Goal: Information Seeking & Learning: Learn about a topic

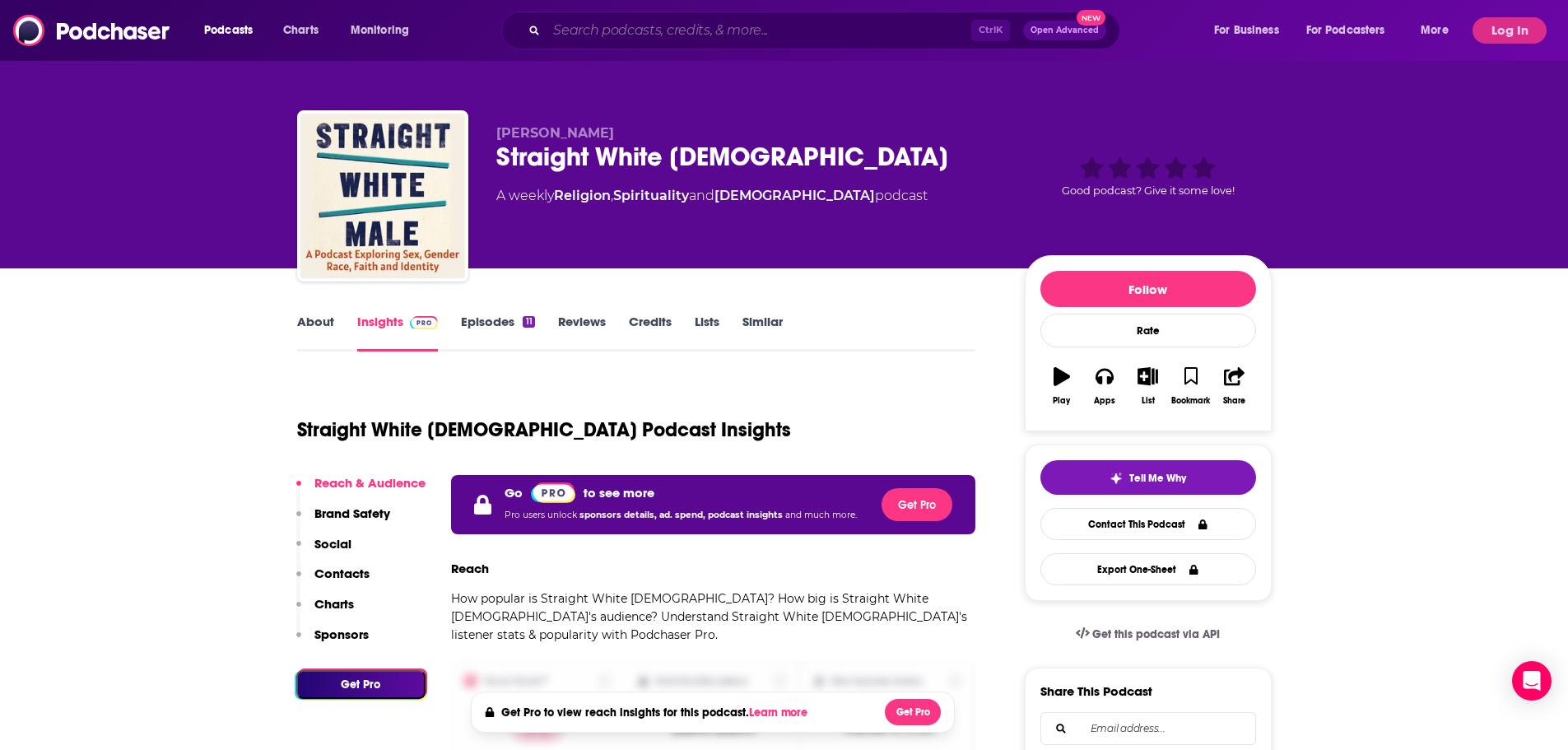
click at [630, 34] on input "Search podcasts, credits, & more..." at bounding box center [758, 30] width 425 height 27
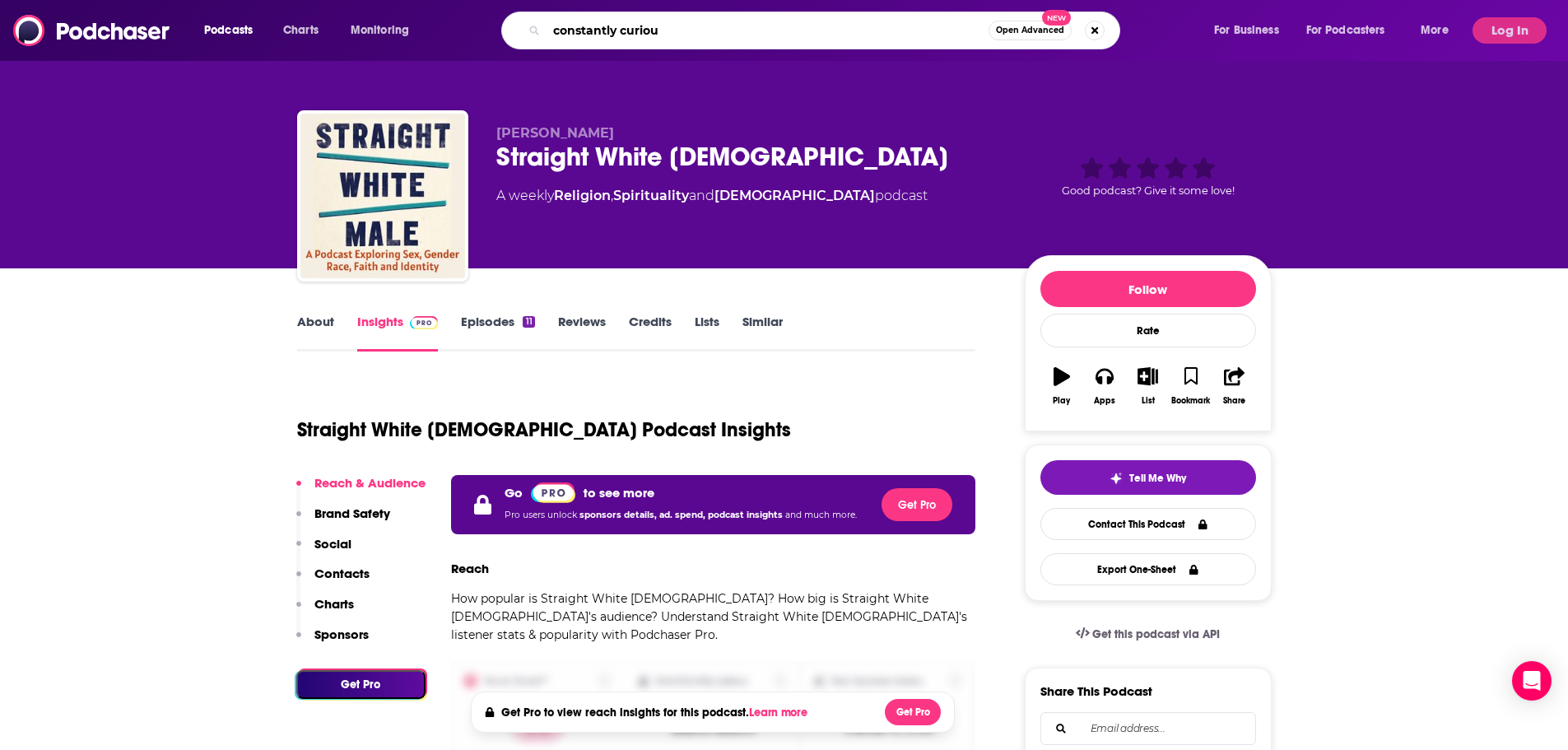
type input "constantly curious"
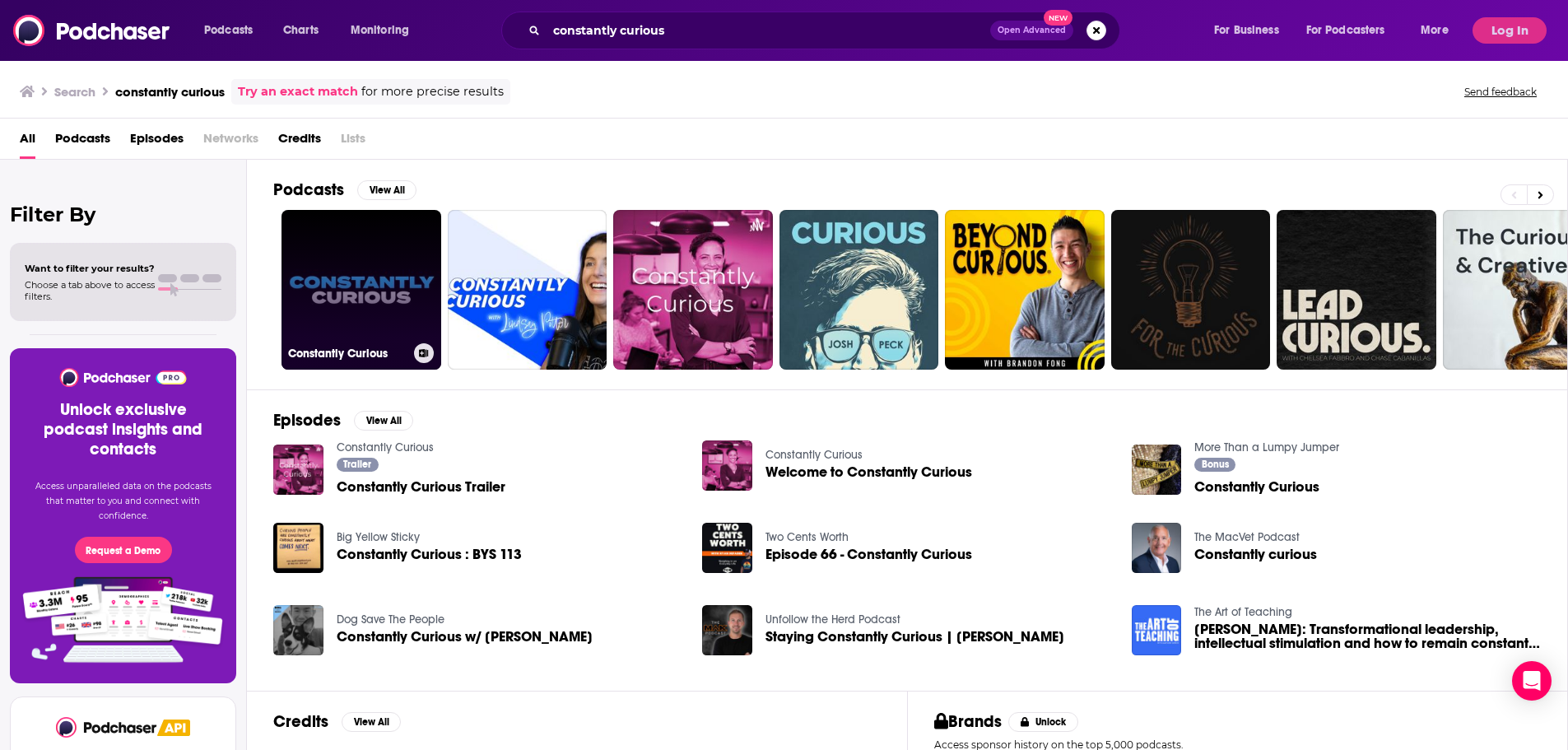
click at [341, 322] on link "Constantly Curious" at bounding box center [361, 290] width 160 height 160
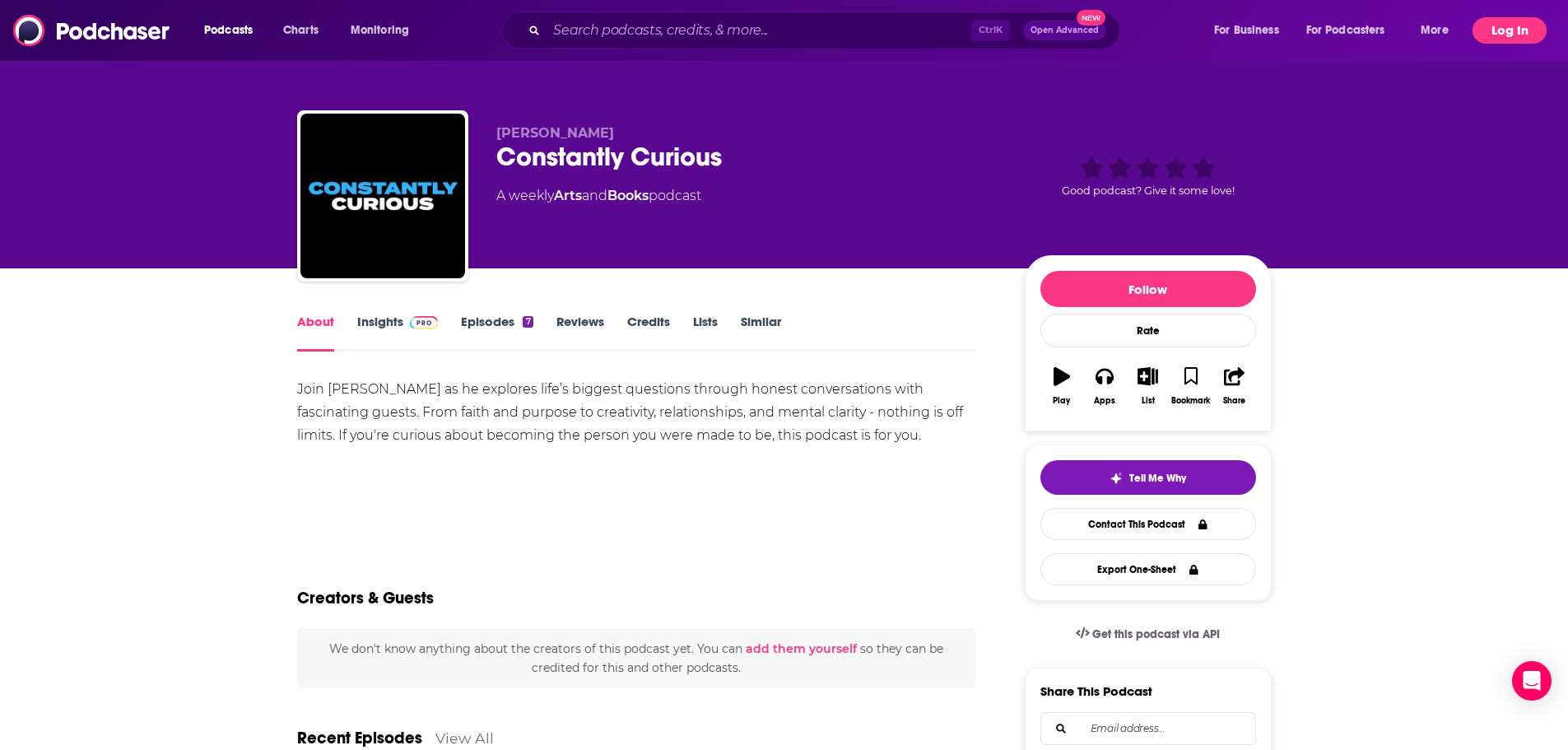
click at [1511, 28] on button "Log In" at bounding box center [1509, 30] width 74 height 27
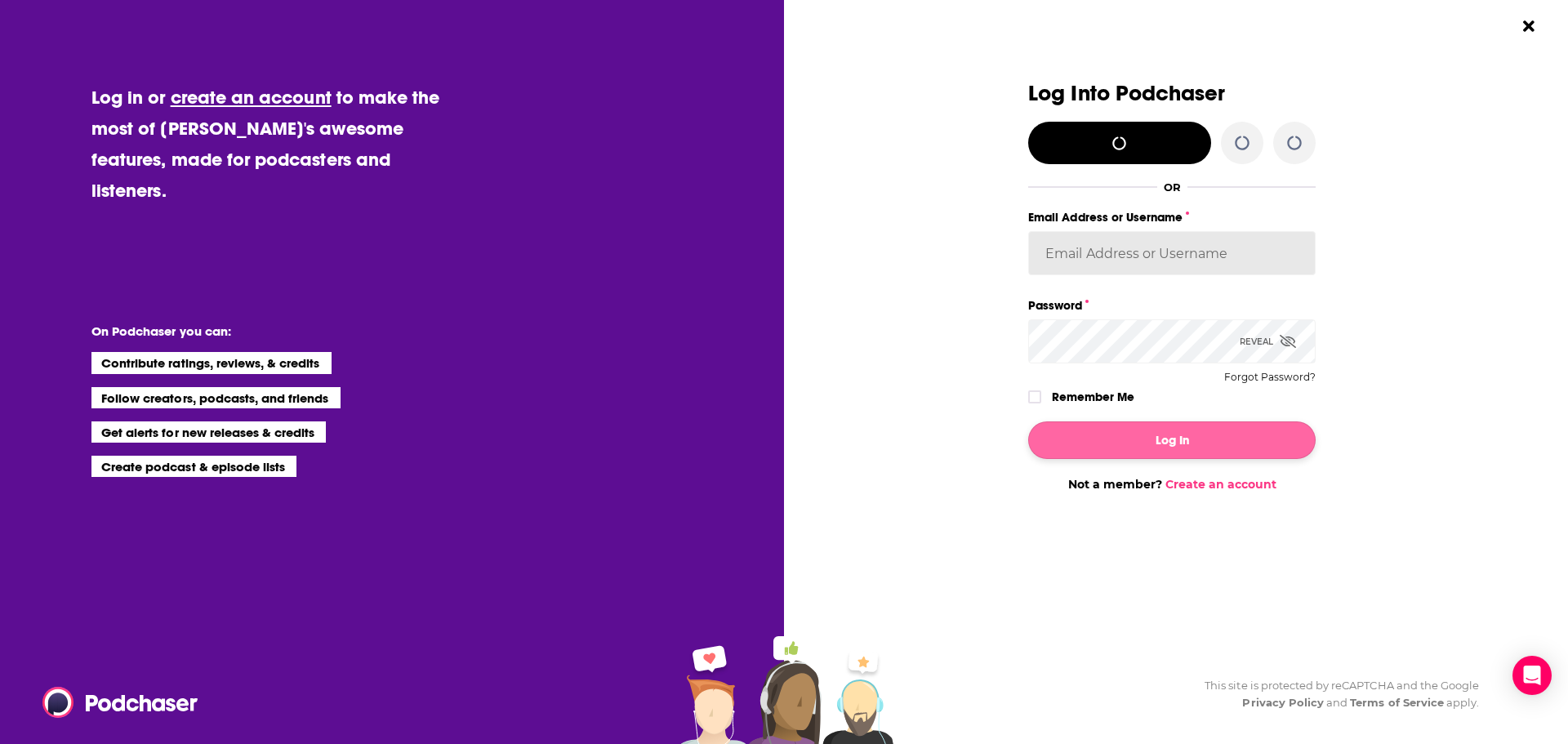
type input "agoldsmithwissman"
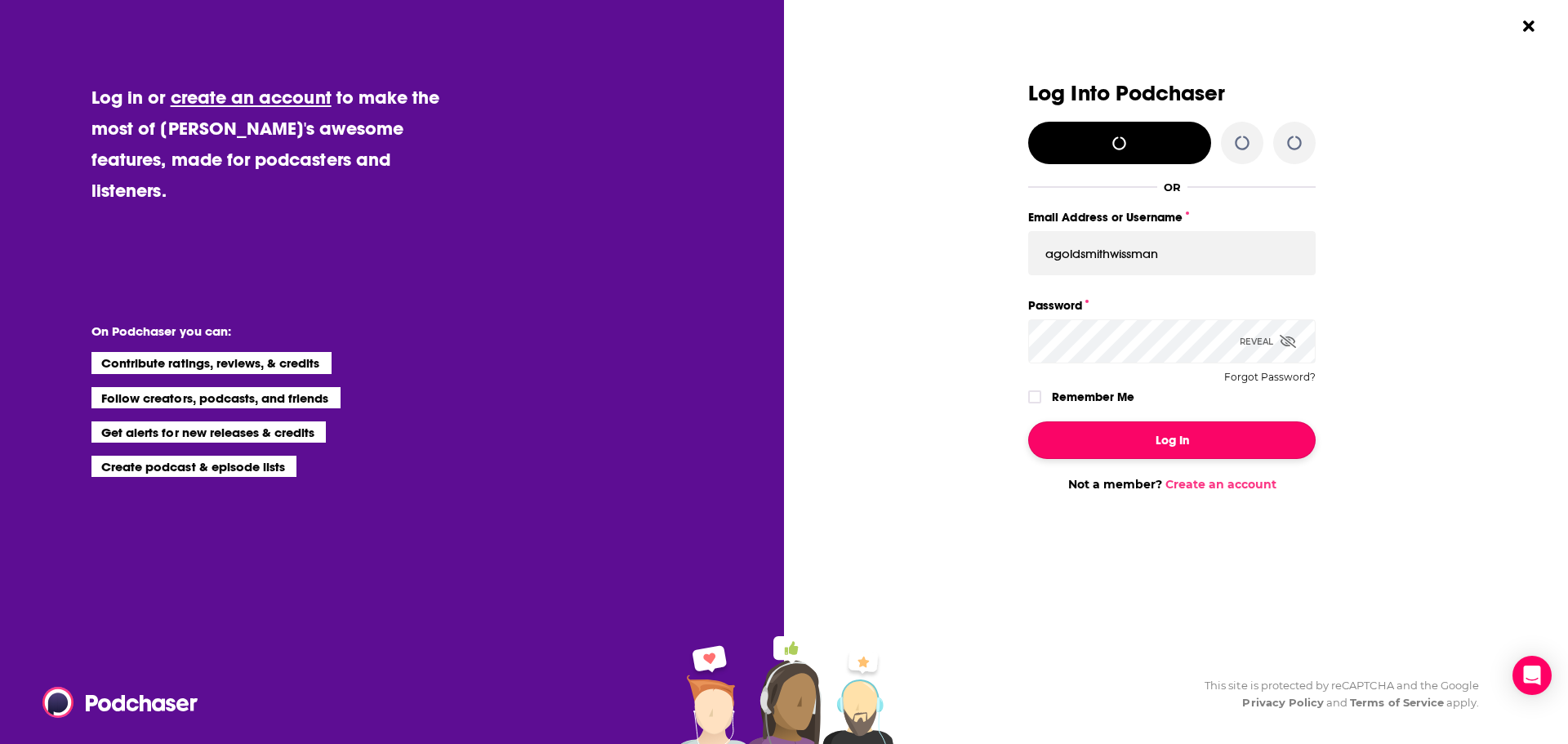
click at [1153, 443] on button "Log In" at bounding box center [1171, 439] width 287 height 37
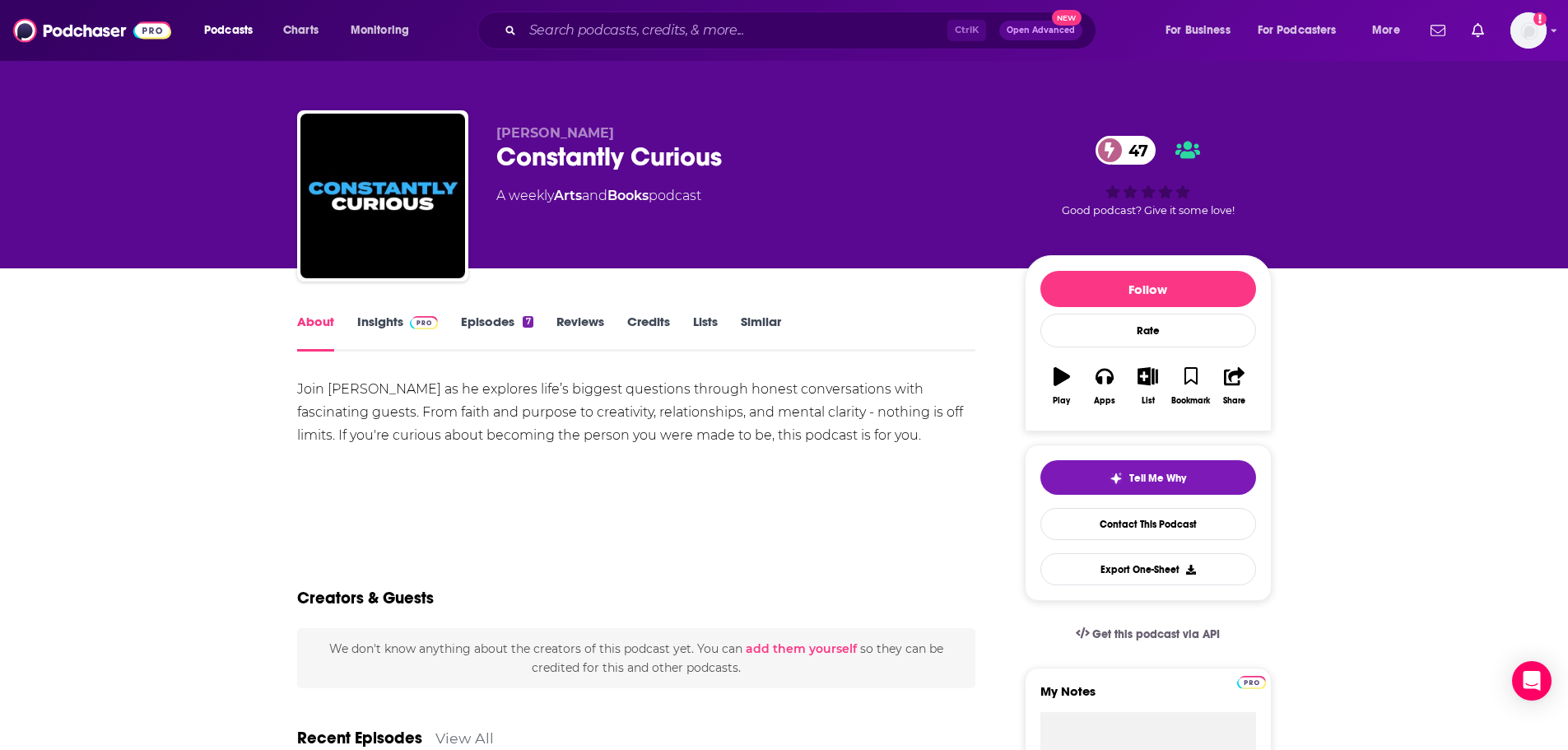
click at [398, 325] on link "Insights" at bounding box center [398, 332] width 82 height 38
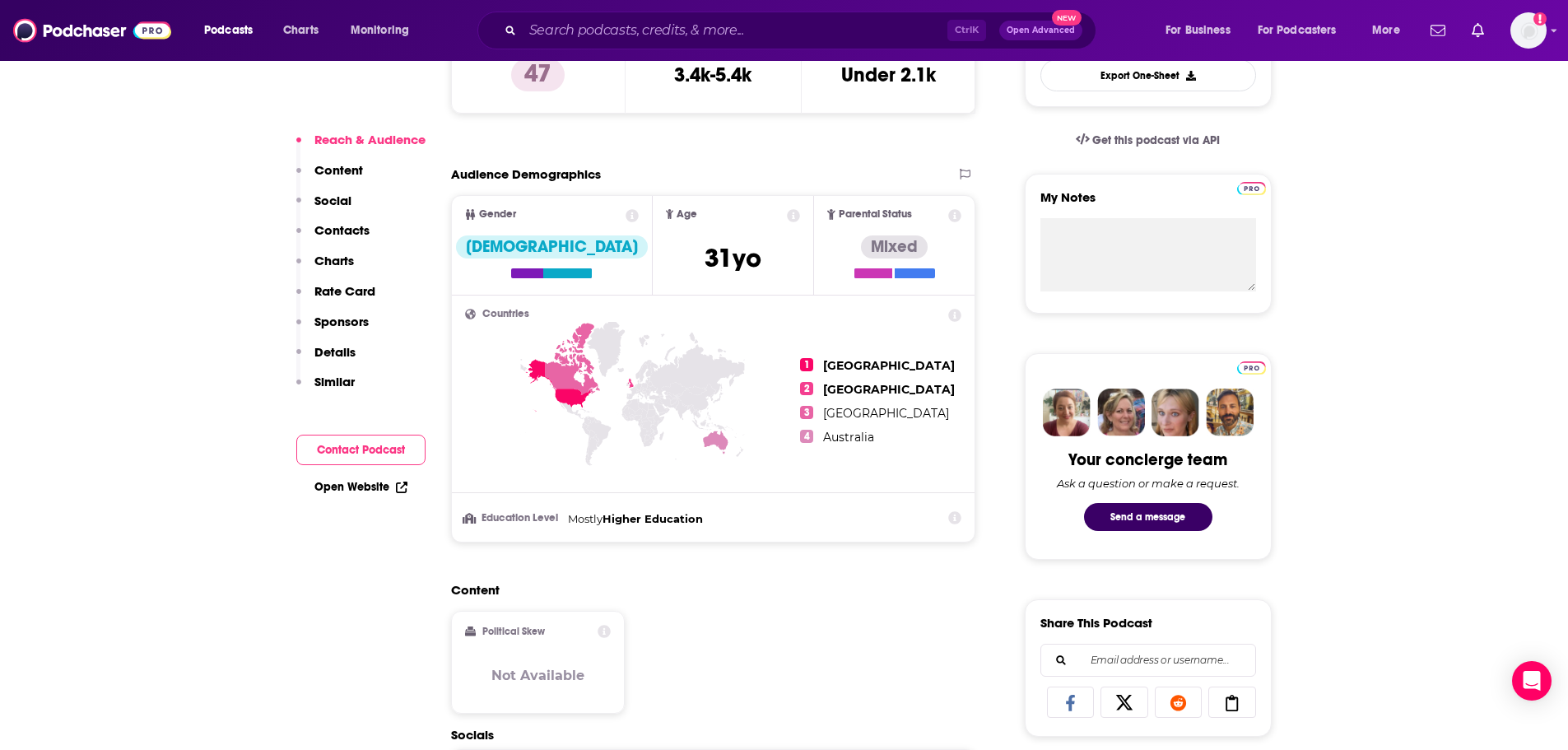
scroll to position [83, 0]
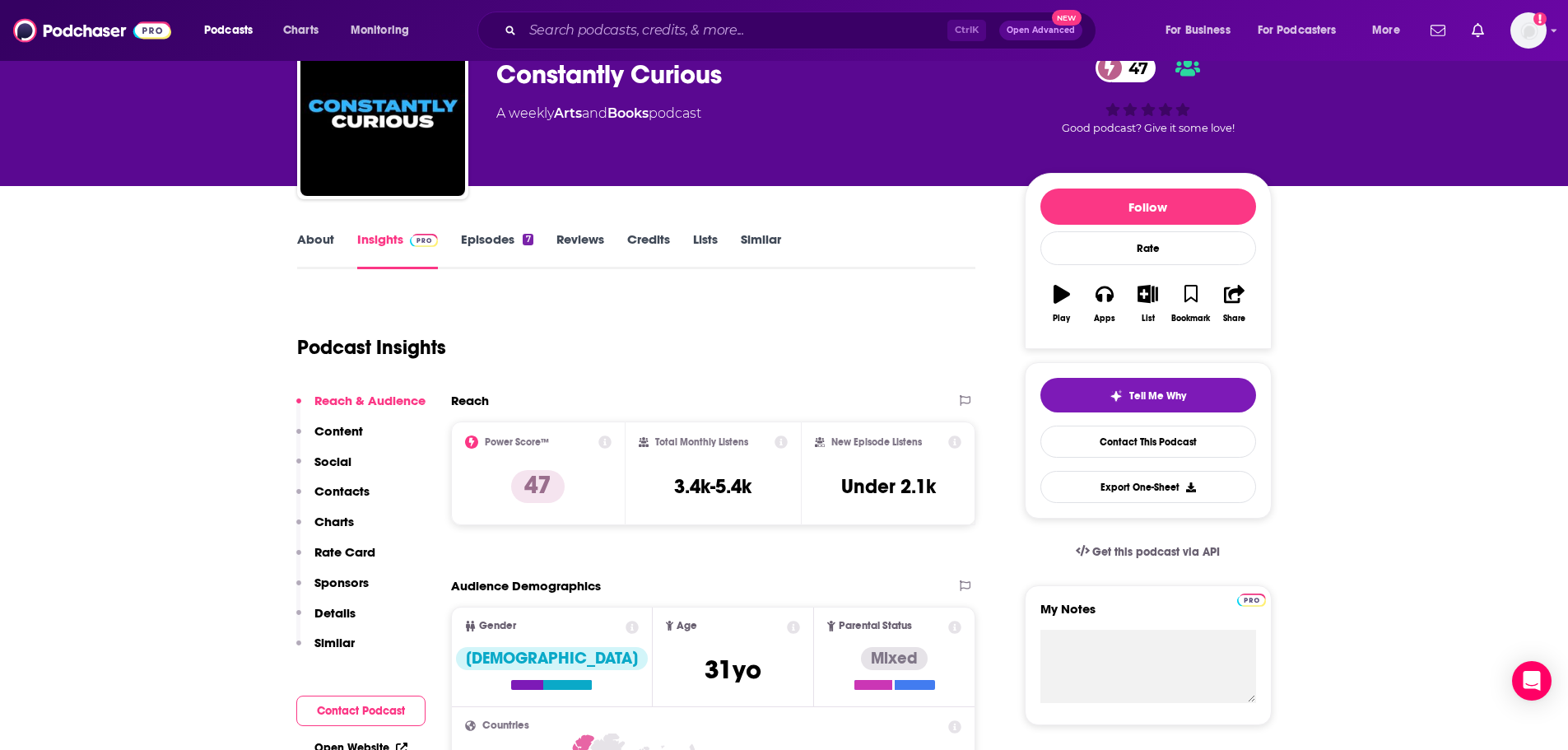
click at [491, 248] on link "Episodes 7" at bounding box center [497, 249] width 72 height 38
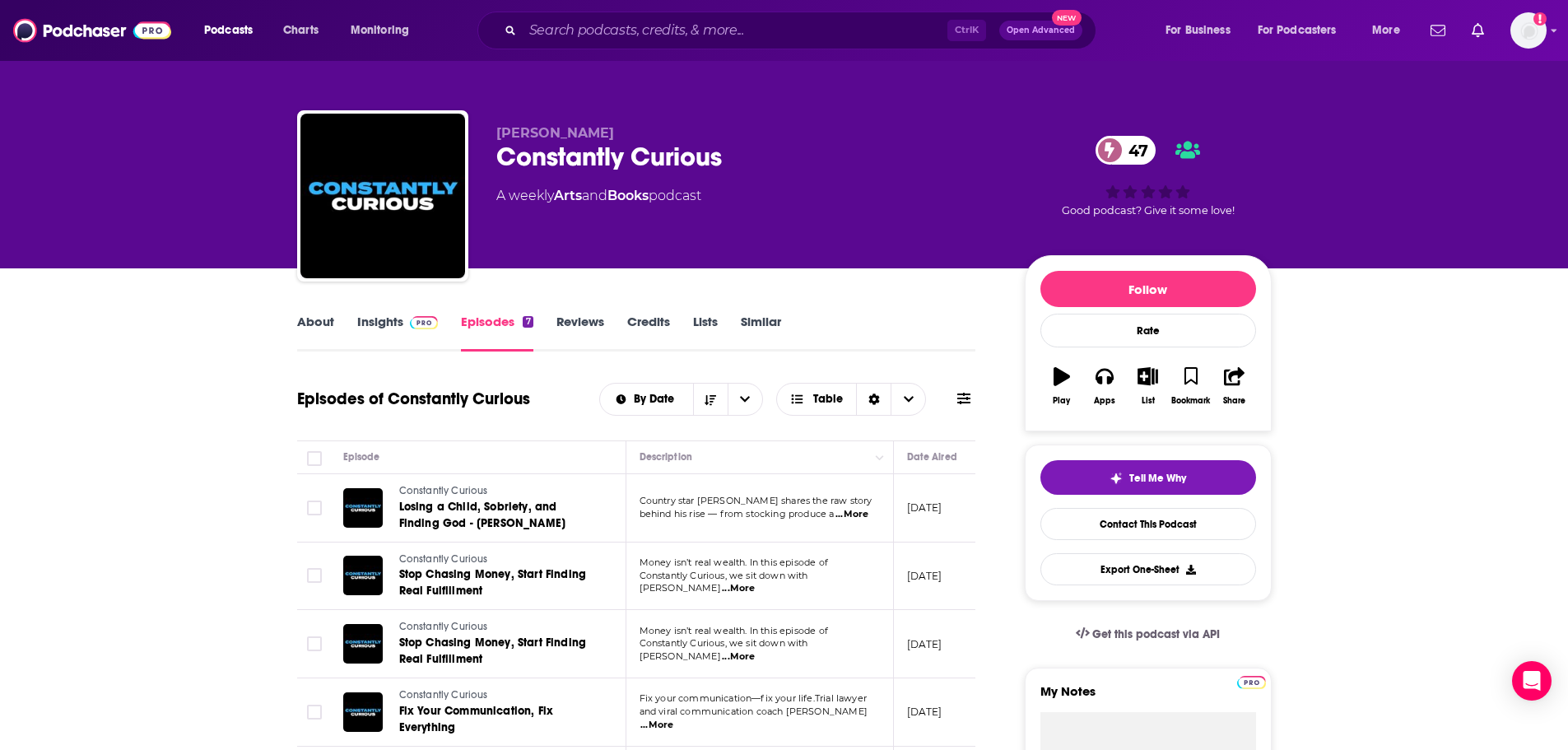
scroll to position [412, 0]
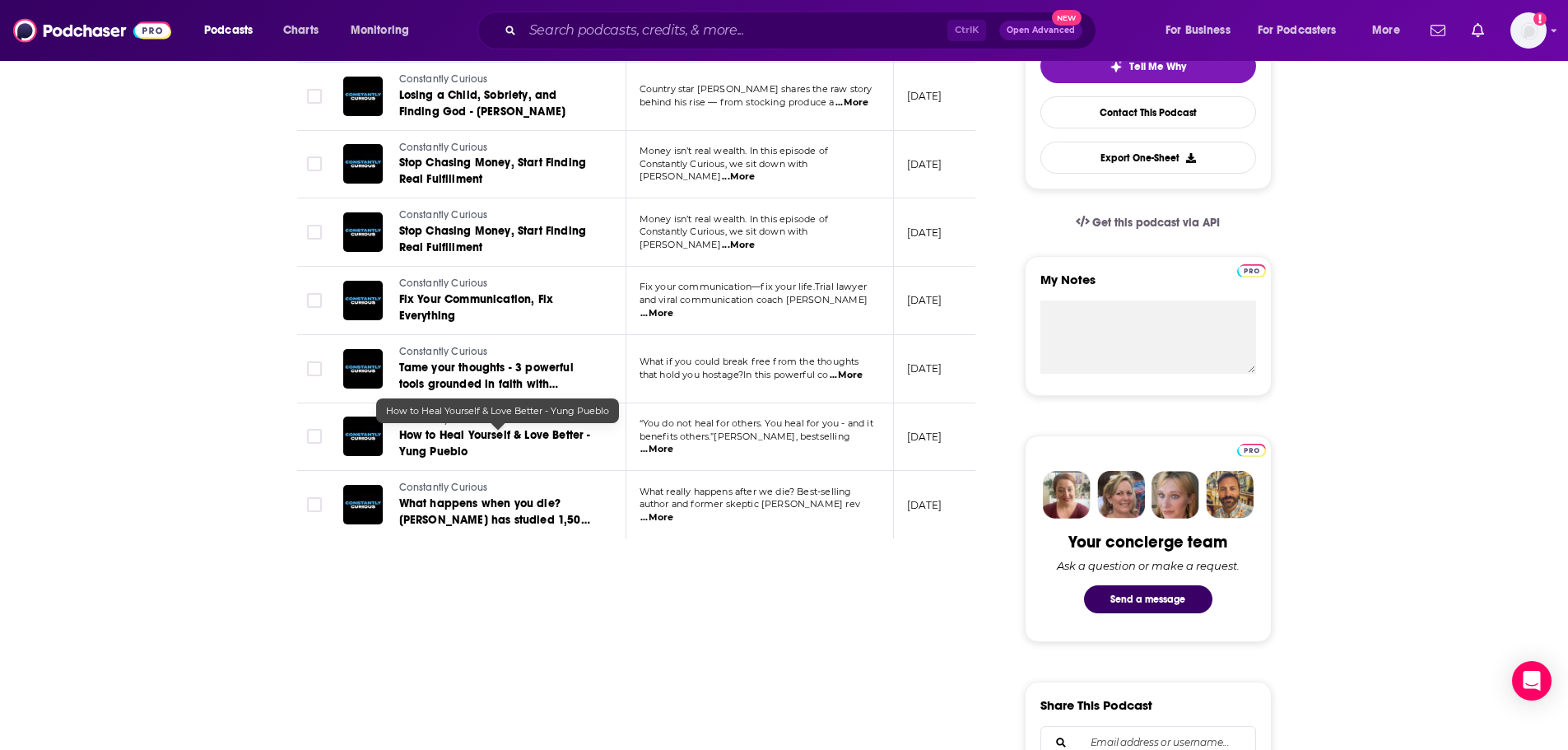
click at [521, 437] on span "How to Heal Yourself & Love Better - Yung Pueblo" at bounding box center [494, 443] width 192 height 30
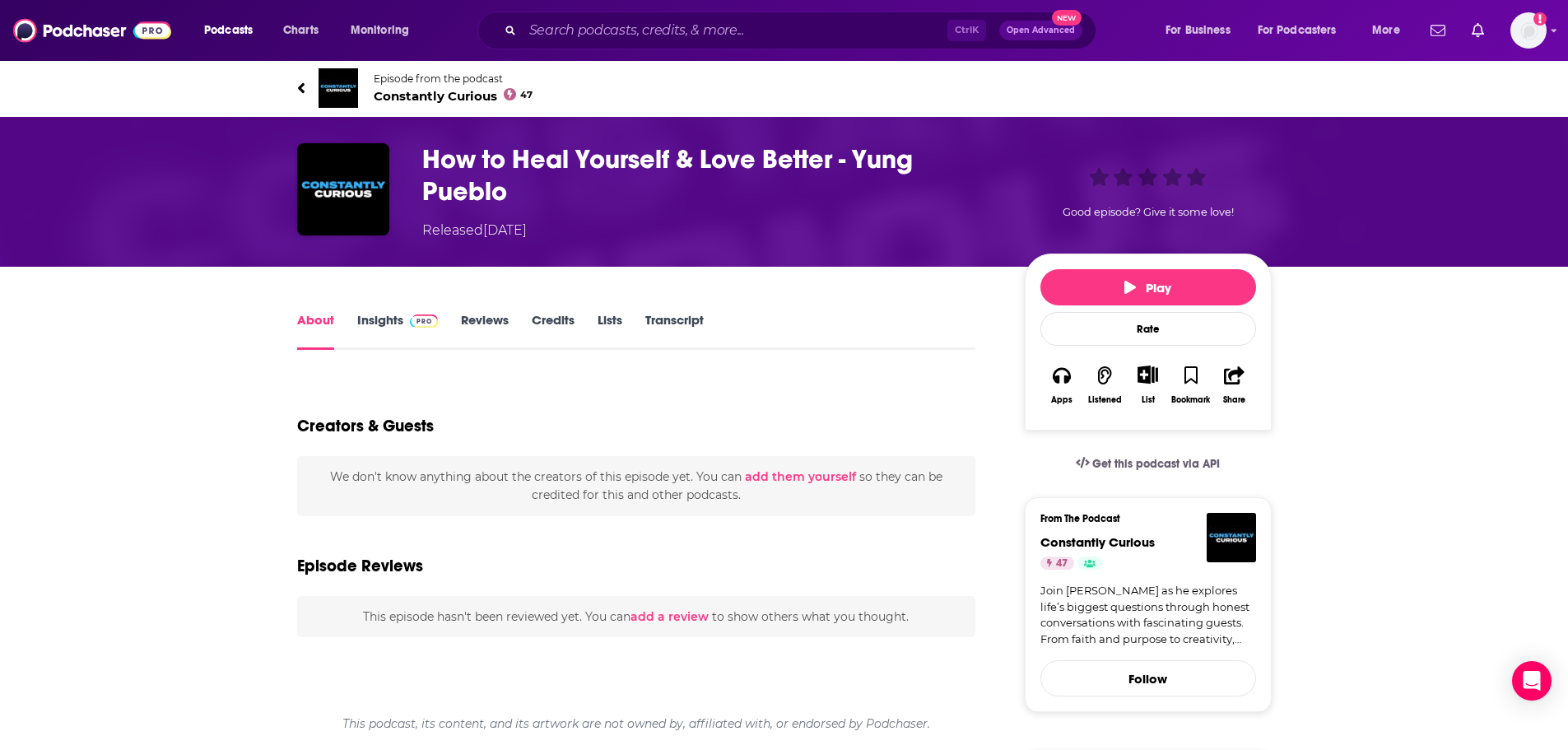
click at [377, 326] on link "Insights" at bounding box center [398, 330] width 82 height 38
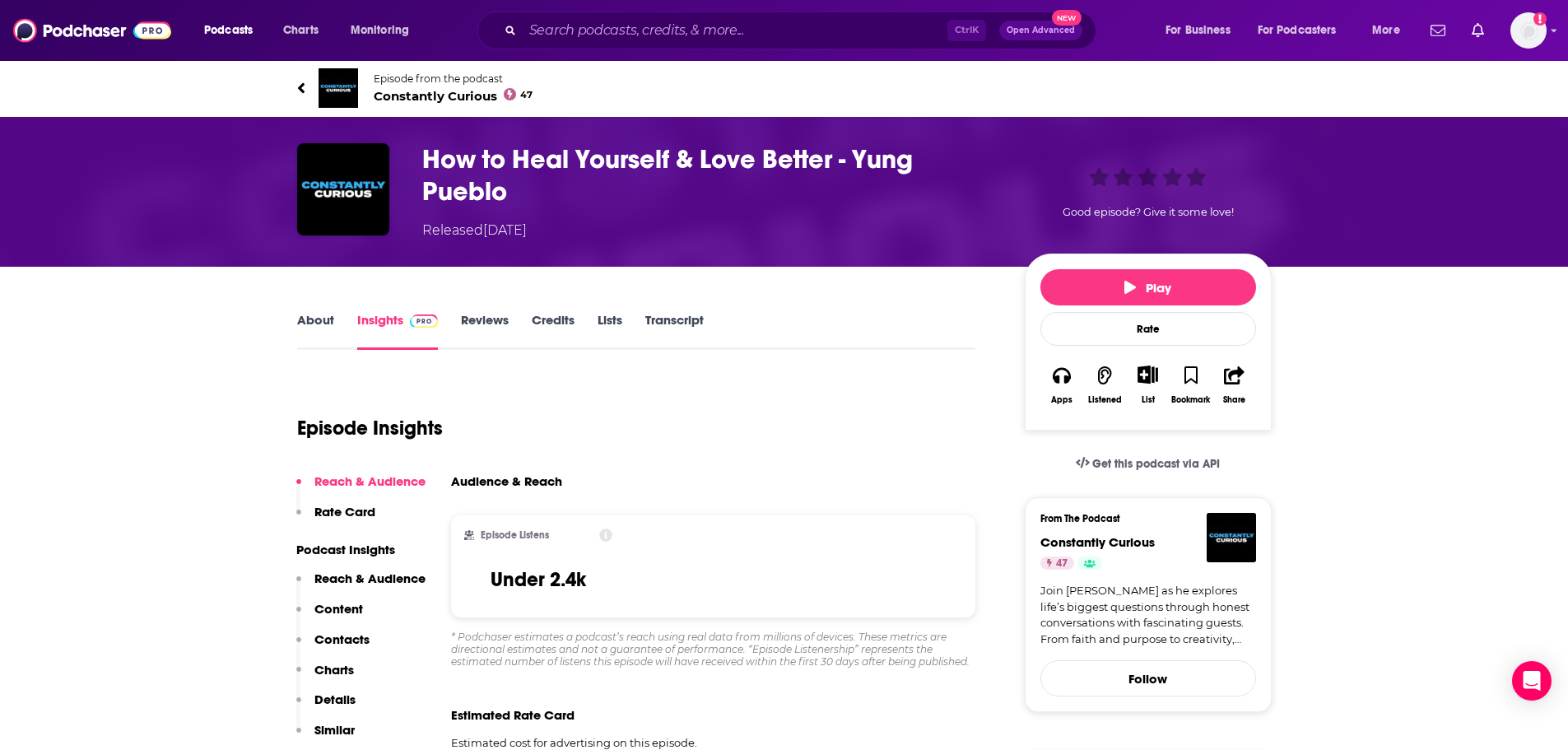
click at [422, 95] on span "Constantly Curious 47" at bounding box center [454, 95] width 160 height 16
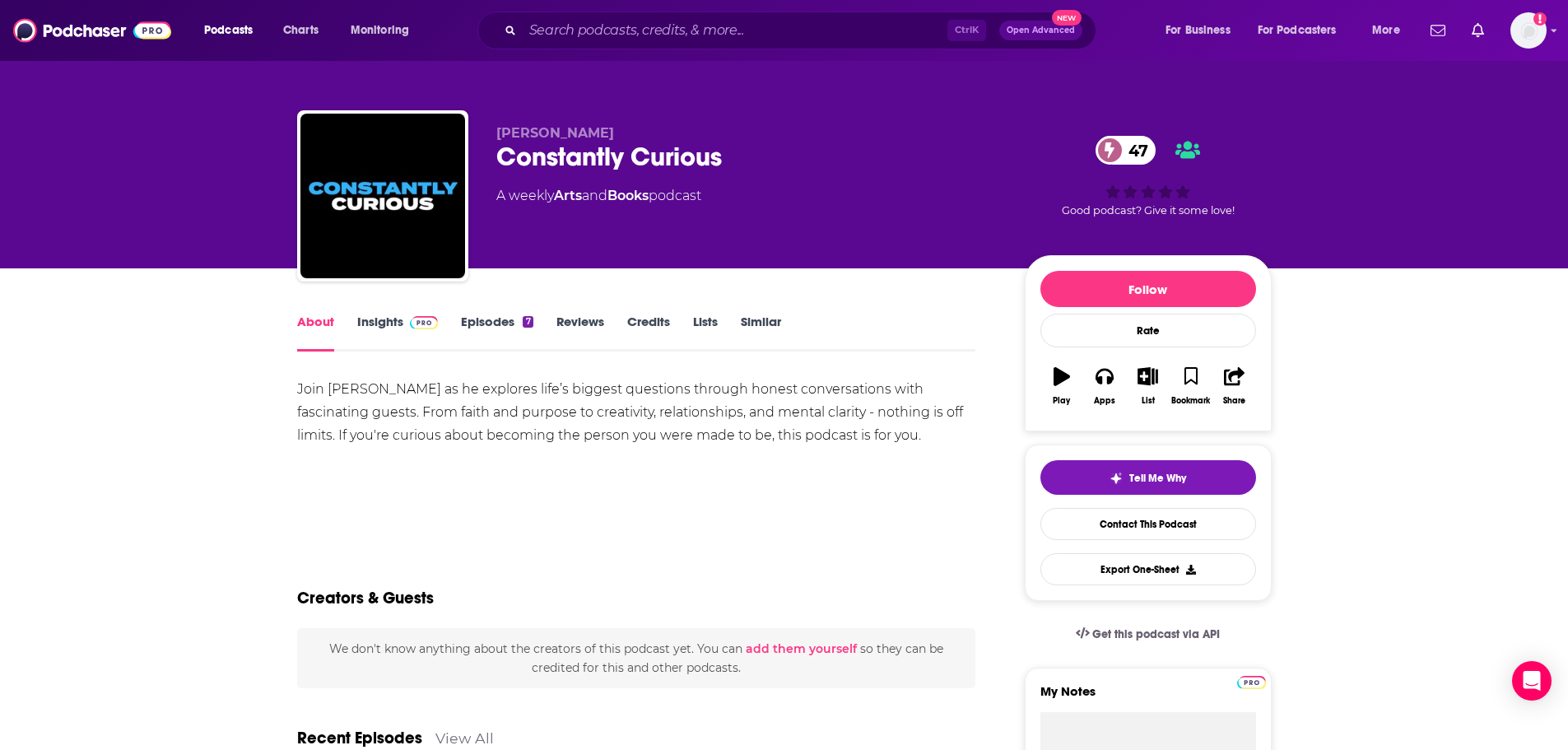
click at [418, 325] on img at bounding box center [424, 323] width 28 height 13
